Goal: Information Seeking & Learning: Find specific fact

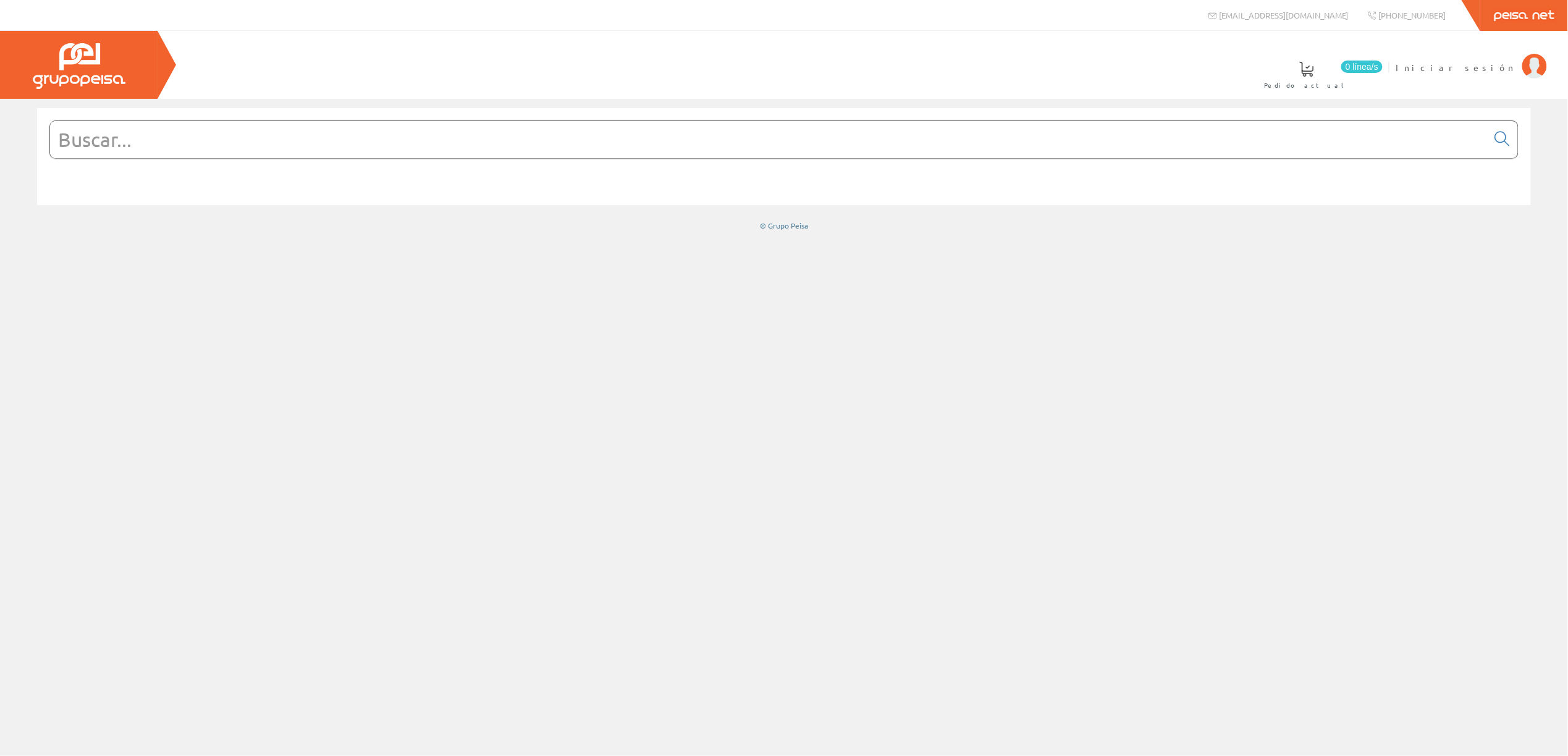
click at [220, 146] on input "text" at bounding box center [769, 140] width 1437 height 37
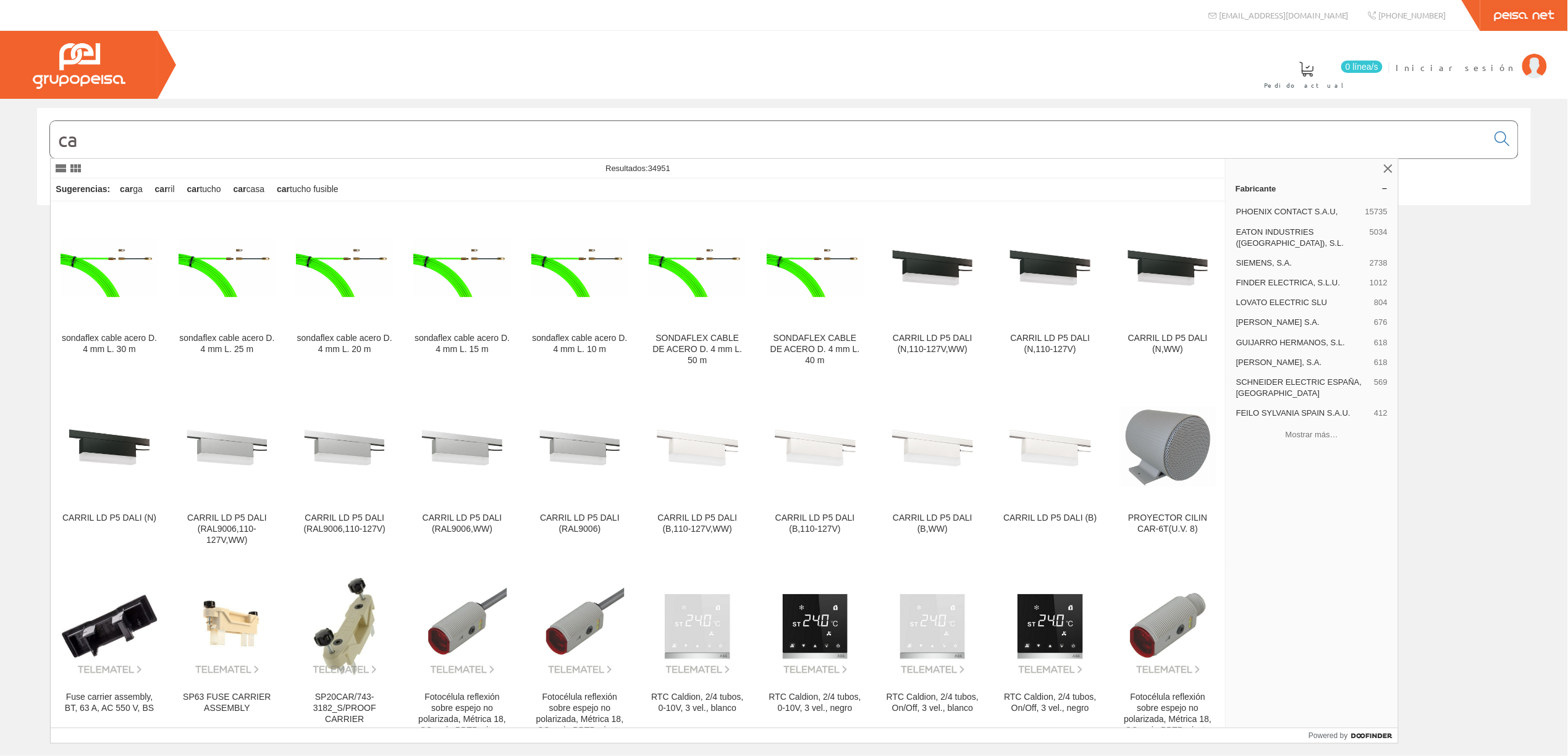
type input "c"
click at [317, 145] on input "text" at bounding box center [769, 140] width 1437 height 37
click at [380, 100] on div "© Grupo Peisa" at bounding box center [784, 169] width 1568 height 141
click at [188, 139] on input "text" at bounding box center [769, 140] width 1437 height 37
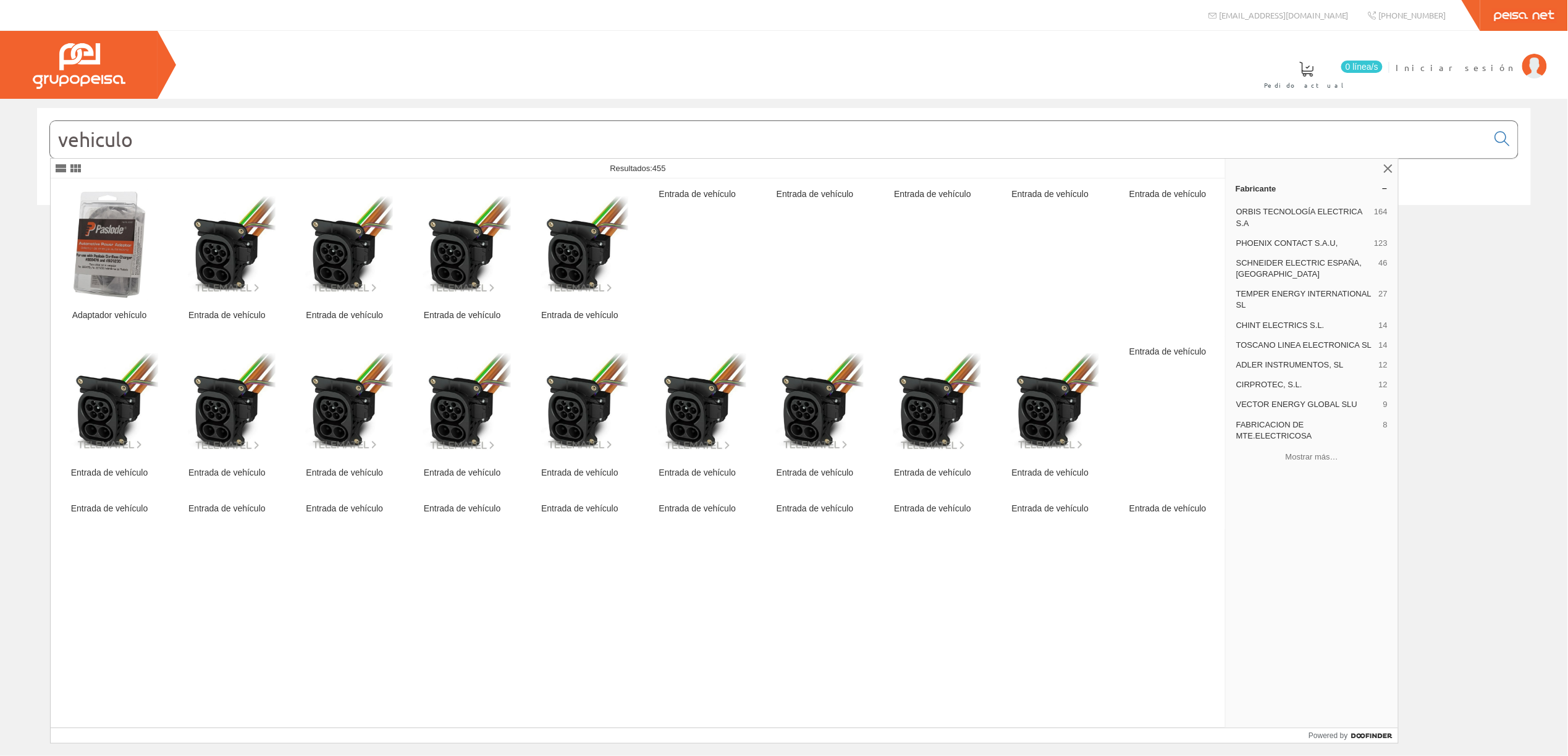
click at [95, 127] on input "vehiculo" at bounding box center [769, 140] width 1437 height 37
click at [93, 136] on input "vehiculo" at bounding box center [769, 140] width 1437 height 37
type input "vehículo"
click at [818, 273] on div "Entrada de vehículo" at bounding box center [815, 257] width 97 height 136
